Goal: Navigation & Orientation: Understand site structure

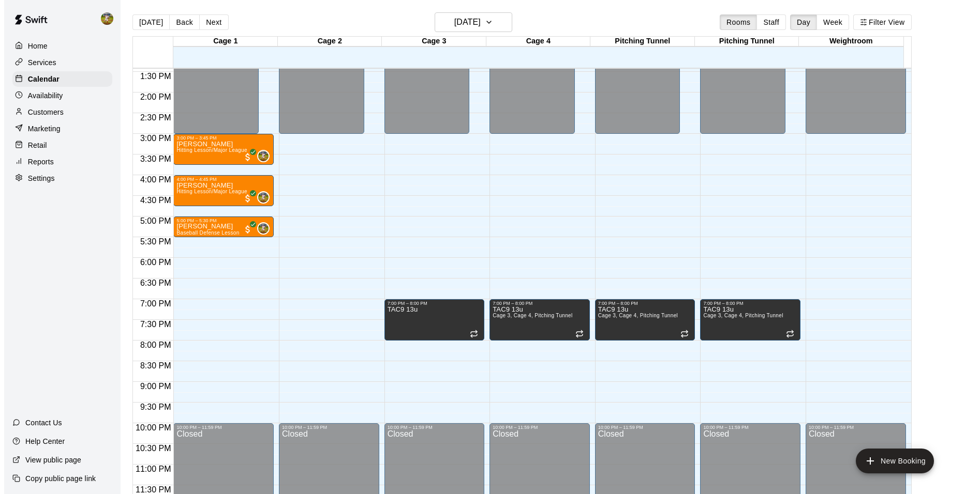
scroll to position [17, 0]
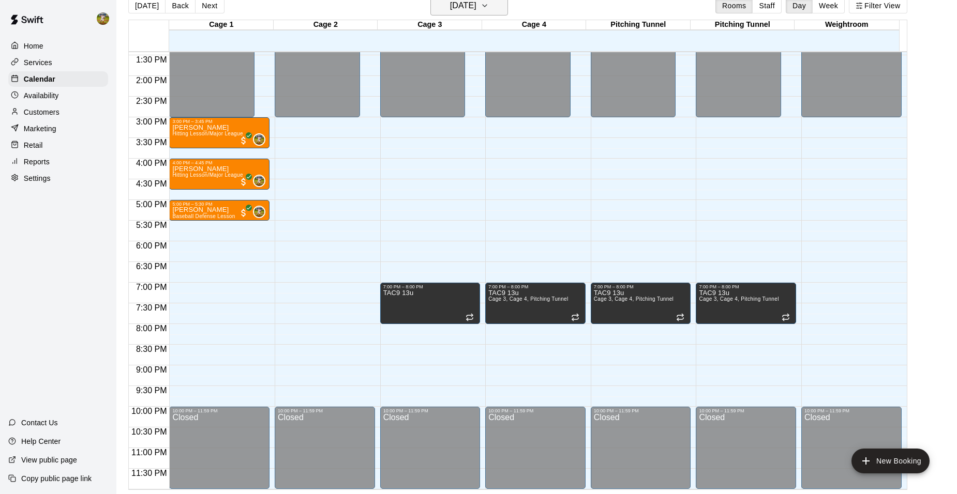
click at [489, 11] on icon "button" at bounding box center [484, 5] width 8 height 12
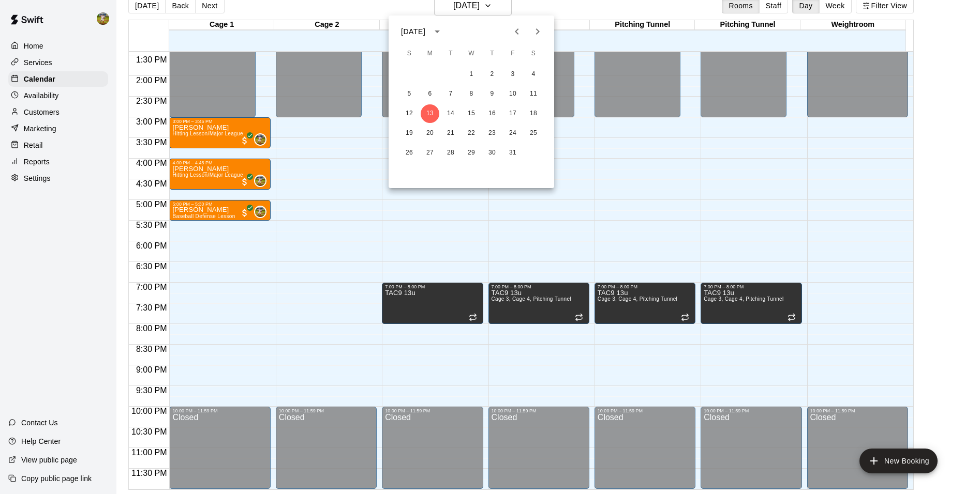
click at [520, 246] on div at bounding box center [482, 247] width 965 height 494
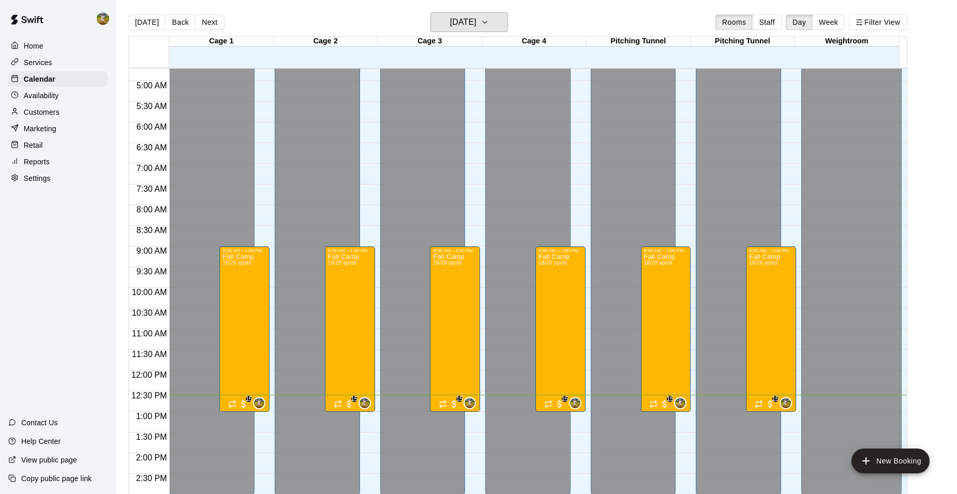
scroll to position [298, 0]
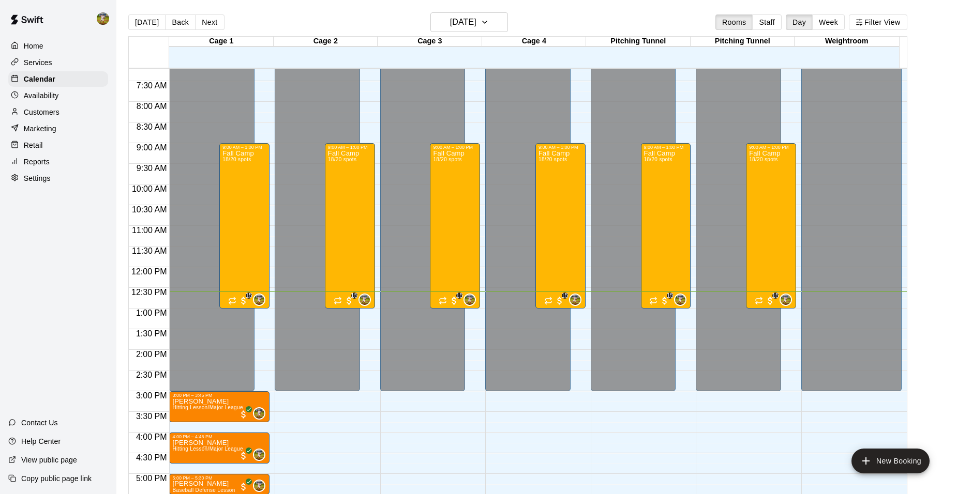
click at [32, 48] on p "Home" at bounding box center [34, 46] width 20 height 10
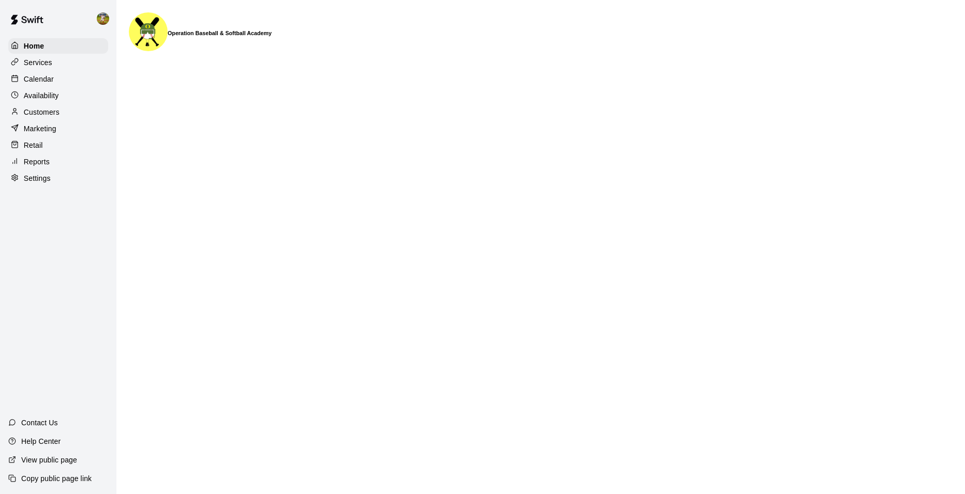
click at [69, 79] on div "Calendar" at bounding box center [58, 79] width 100 height 16
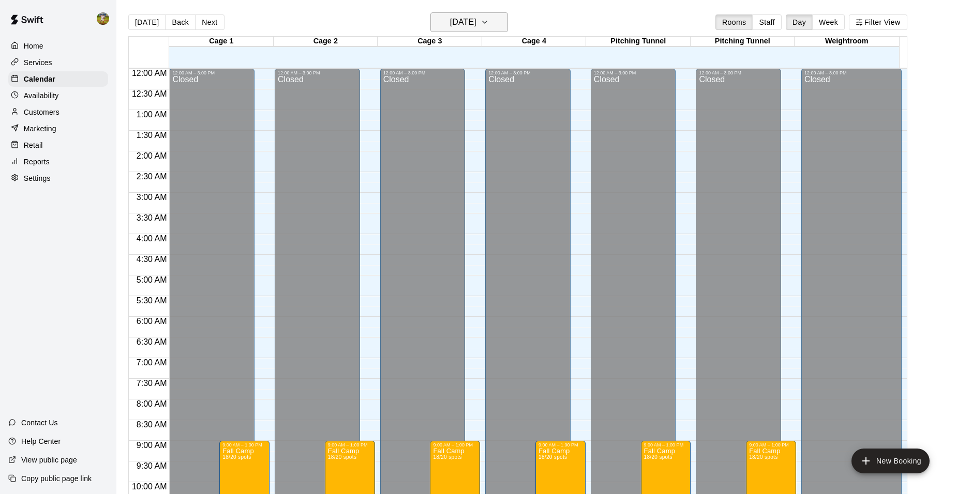
click at [489, 28] on icon "button" at bounding box center [484, 22] width 8 height 12
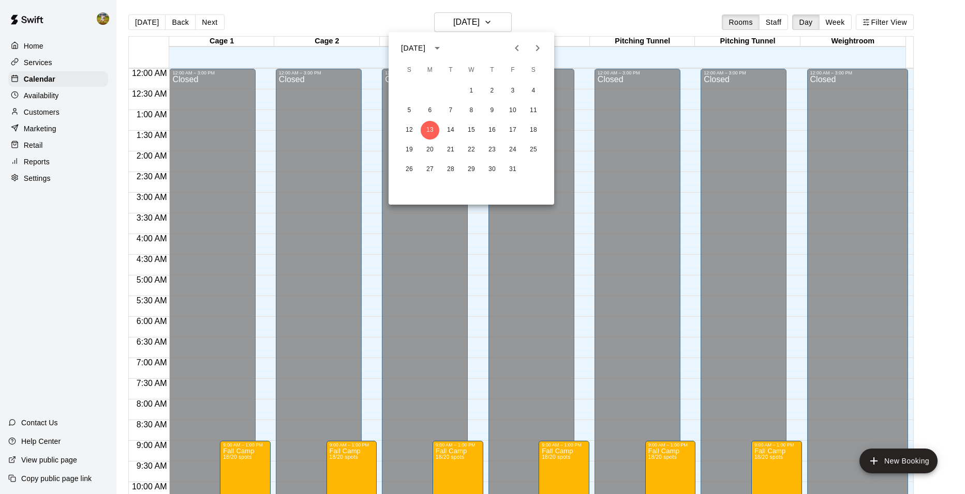
click at [534, 17] on div at bounding box center [482, 247] width 965 height 494
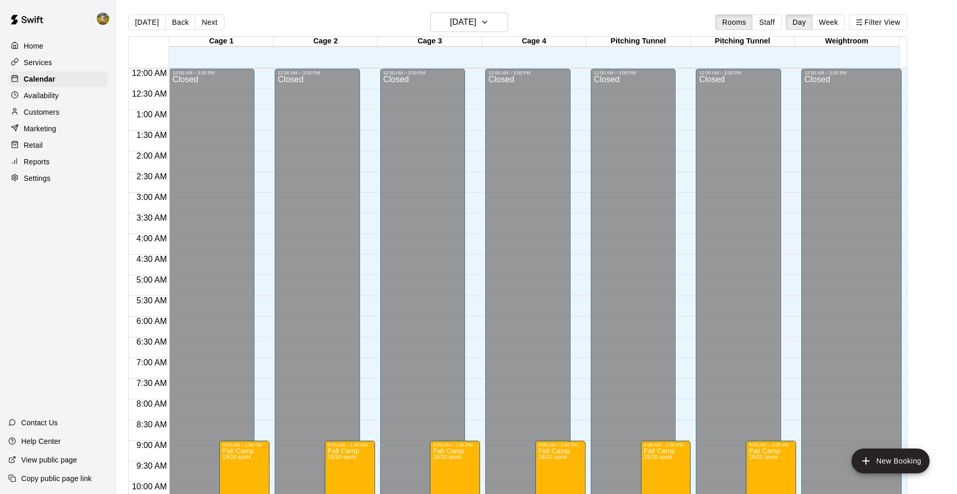
click at [82, 41] on div "Home" at bounding box center [58, 46] width 100 height 16
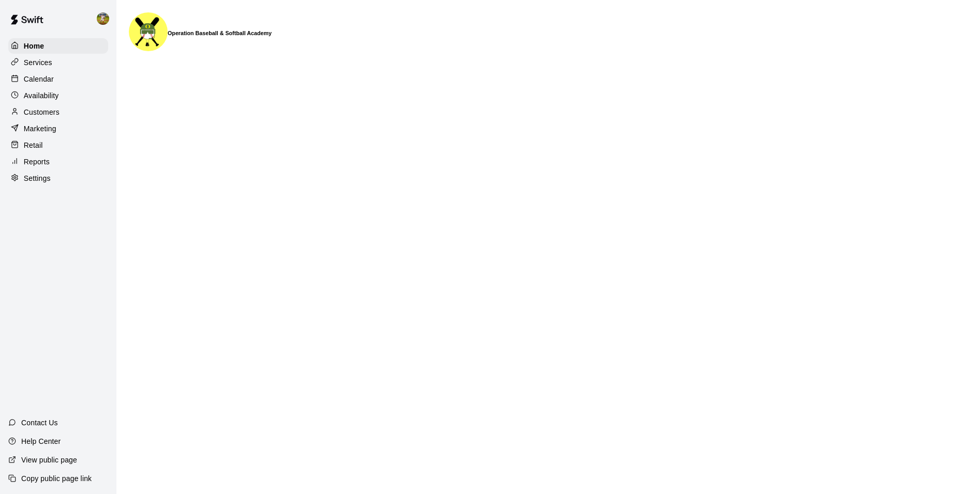
click at [76, 58] on div "Services" at bounding box center [58, 63] width 100 height 16
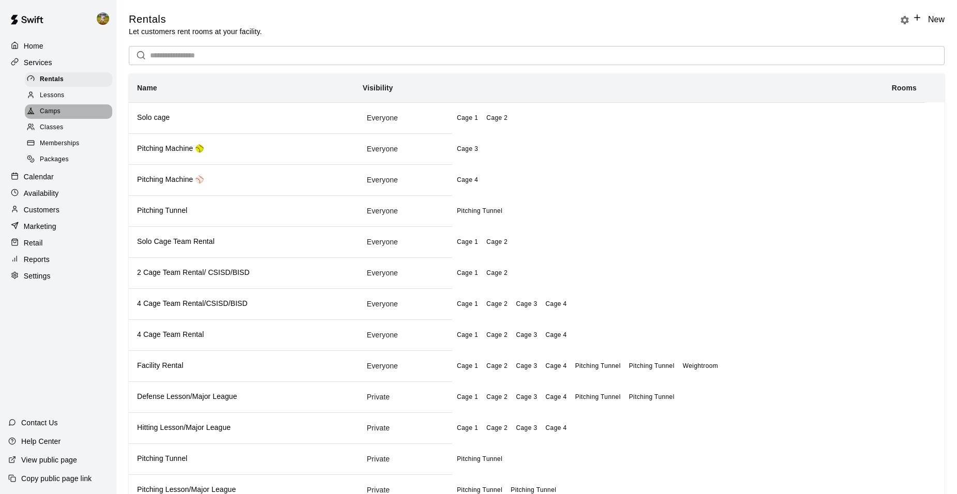
click at [92, 117] on div "Camps" at bounding box center [68, 111] width 87 height 14
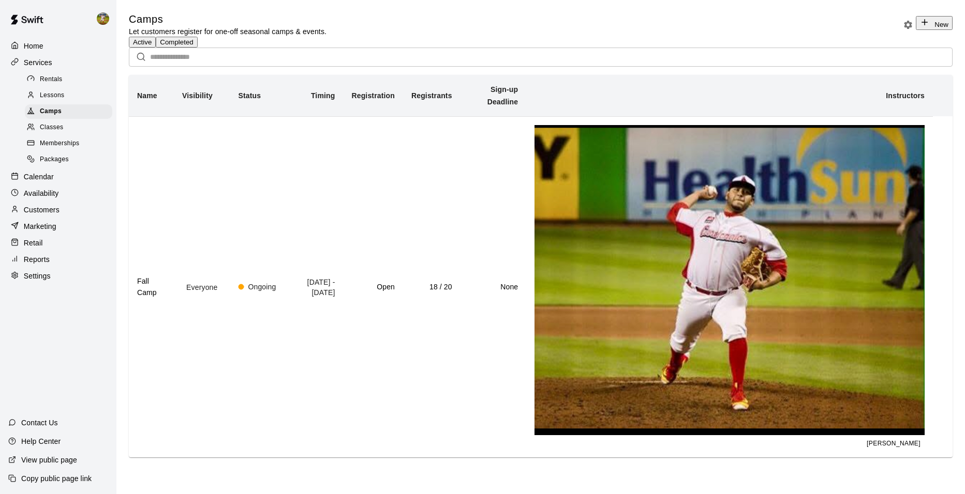
click at [92, 133] on div "Classes" at bounding box center [68, 128] width 87 height 14
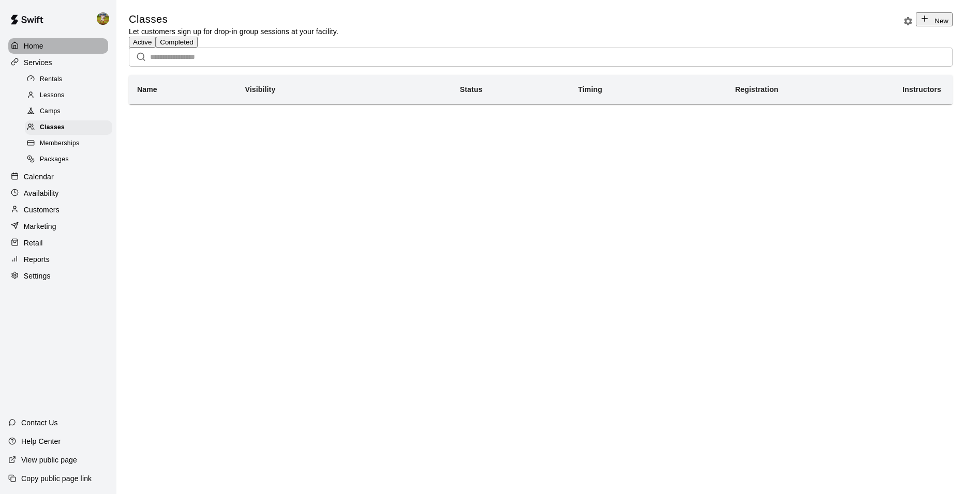
click at [53, 49] on div "Home" at bounding box center [58, 46] width 100 height 16
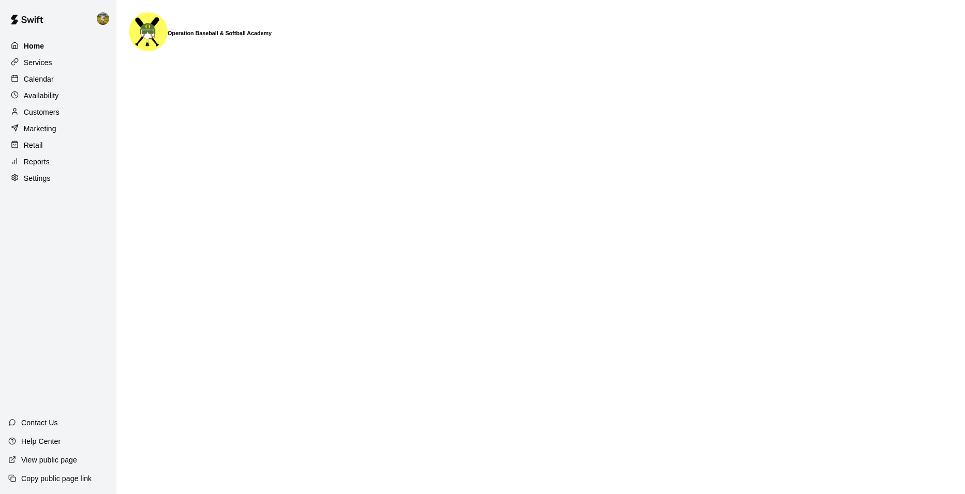
click at [53, 50] on div "Home" at bounding box center [58, 46] width 100 height 16
click at [60, 79] on div "Calendar" at bounding box center [58, 79] width 100 height 16
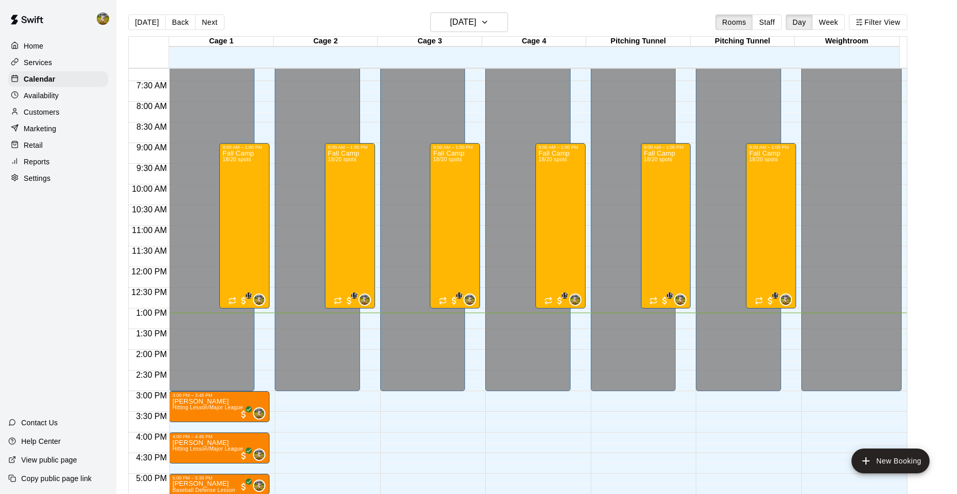
scroll to position [298, 0]
